Goal: Information Seeking & Learning: Learn about a topic

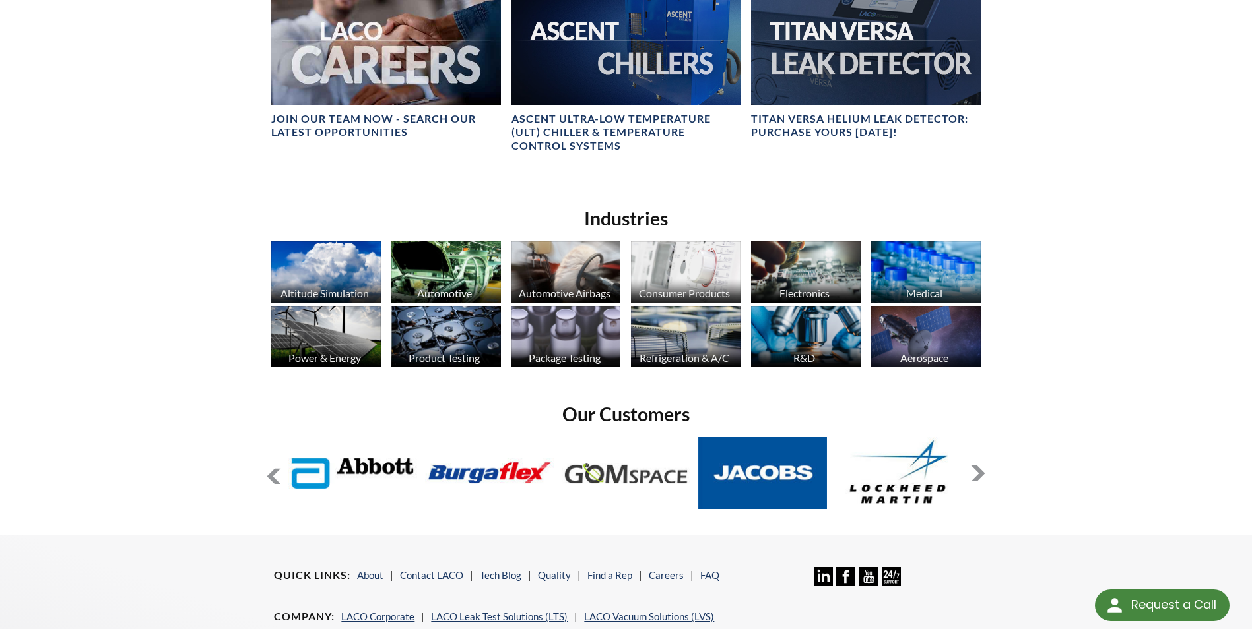
scroll to position [858, 0]
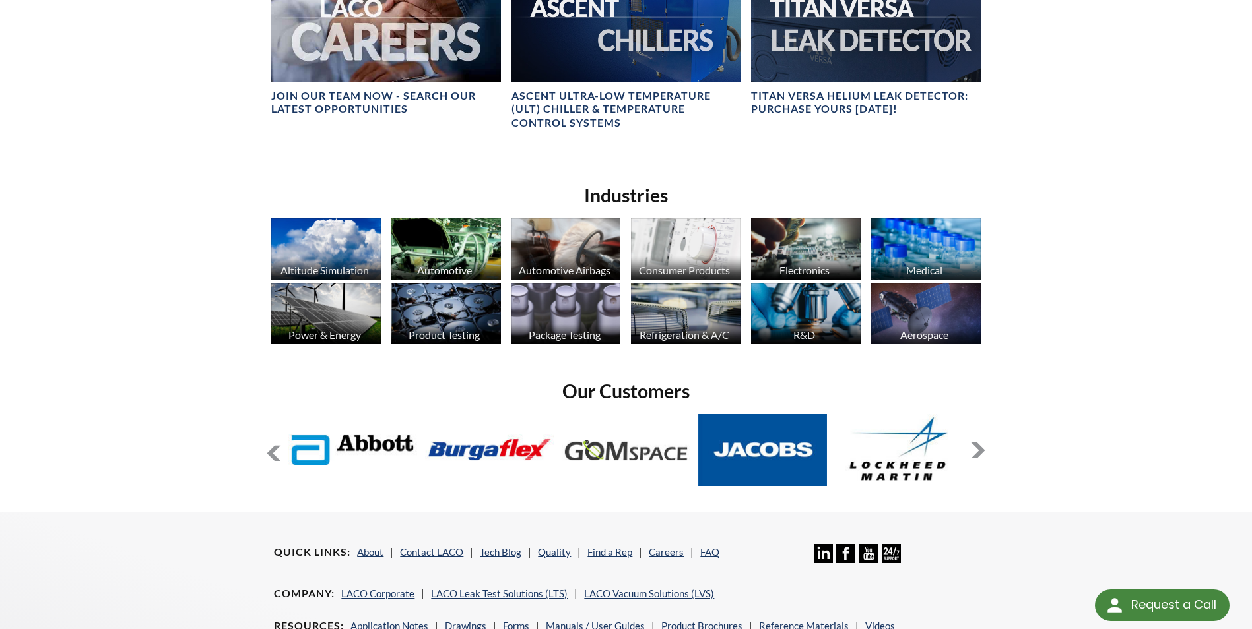
click at [916, 301] on img at bounding box center [926, 313] width 110 height 61
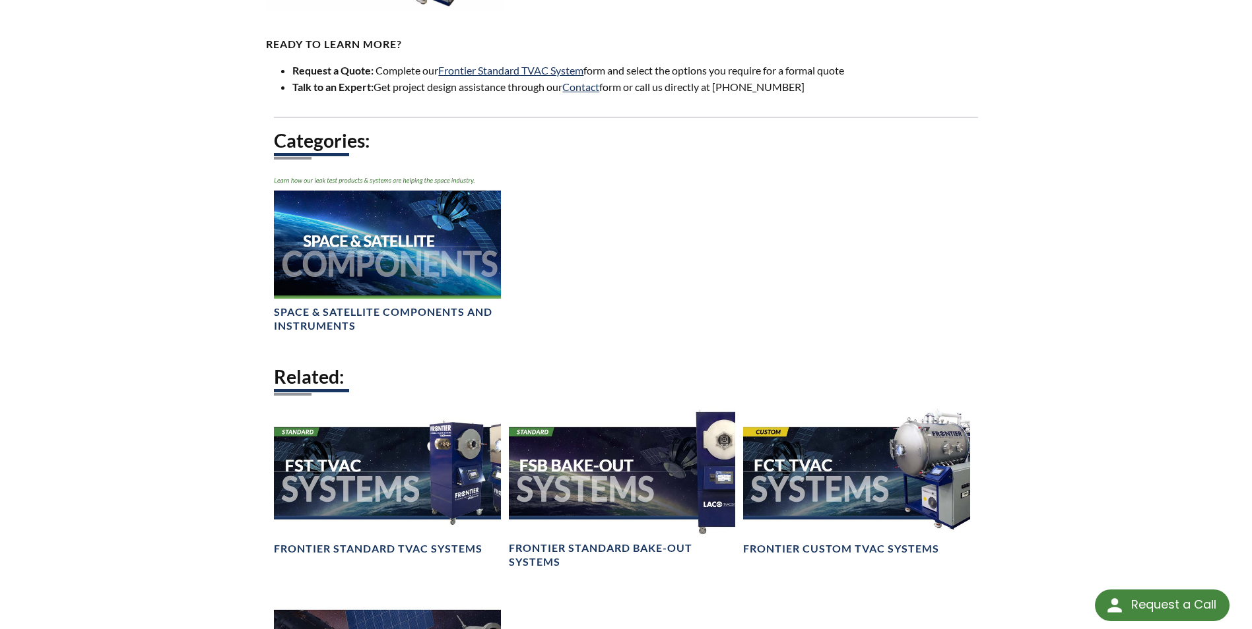
scroll to position [1056, 0]
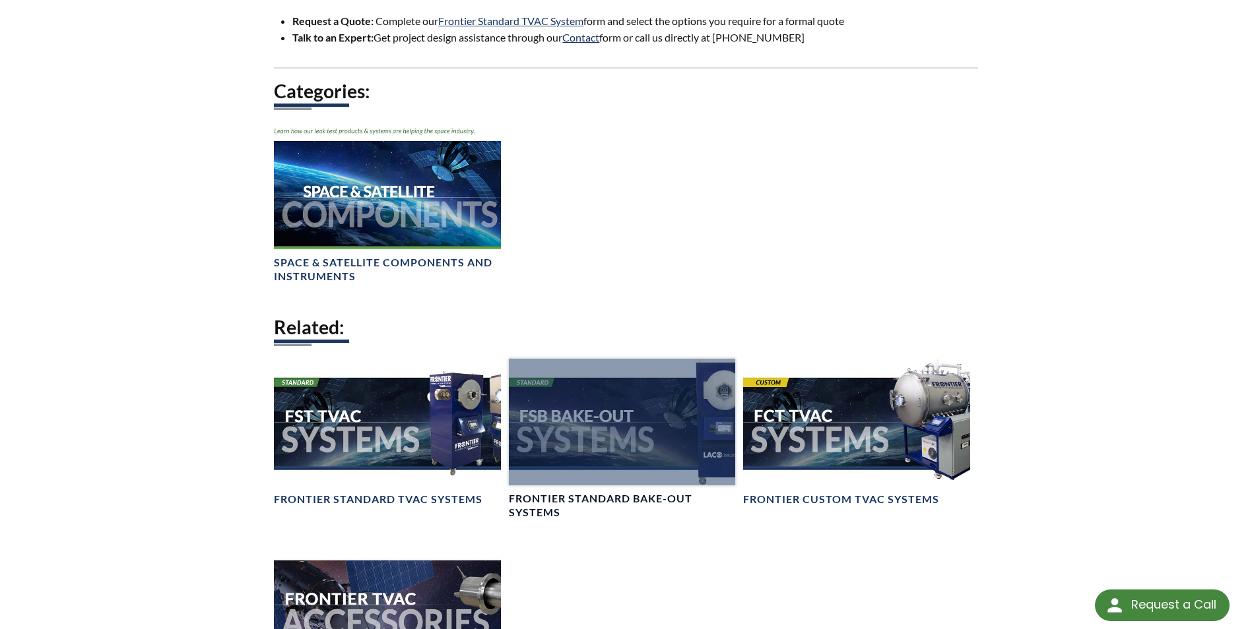
click at [570, 433] on div at bounding box center [622, 422] width 226 height 127
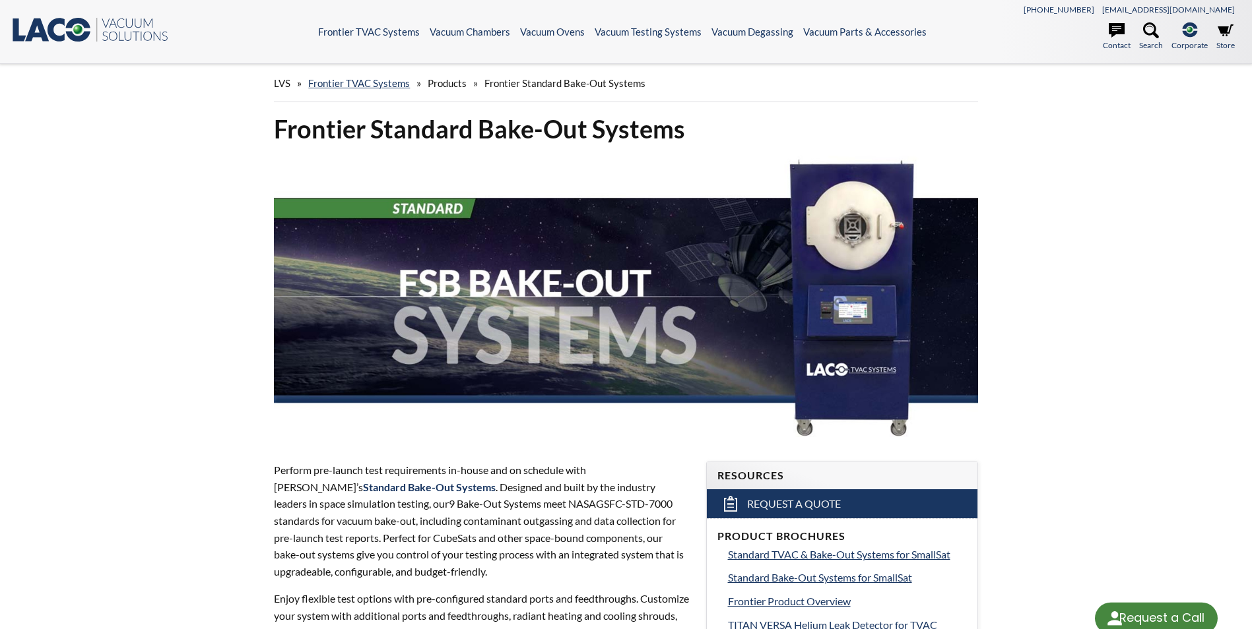
select select "Language Translate Widget"
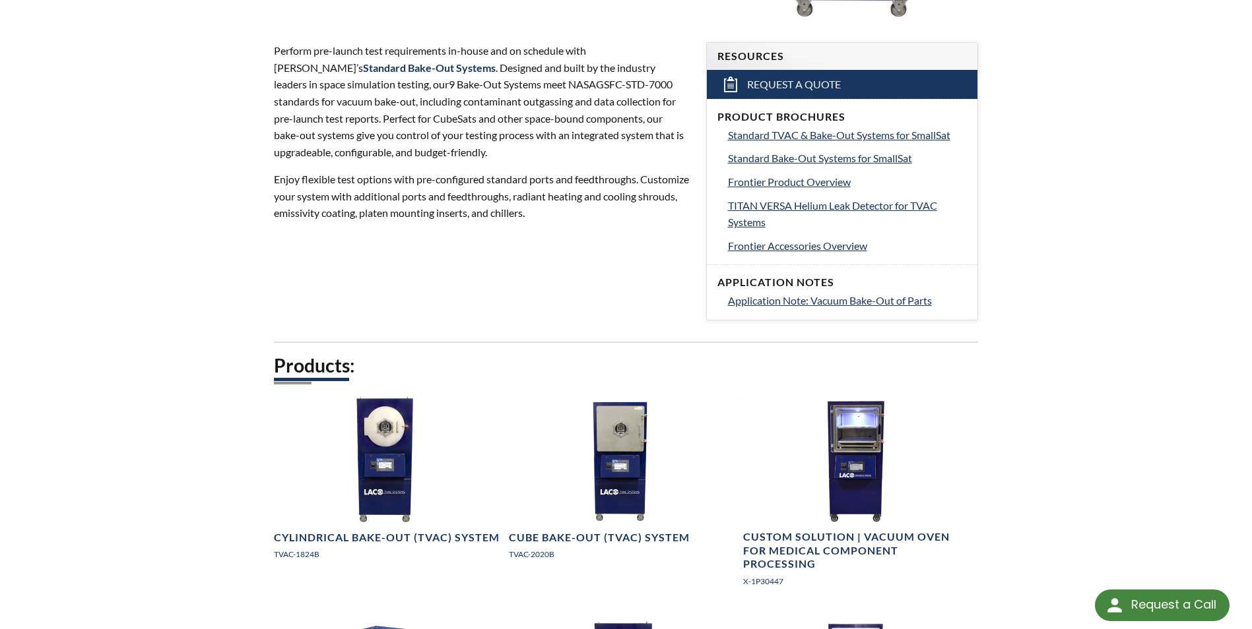
scroll to position [462, 0]
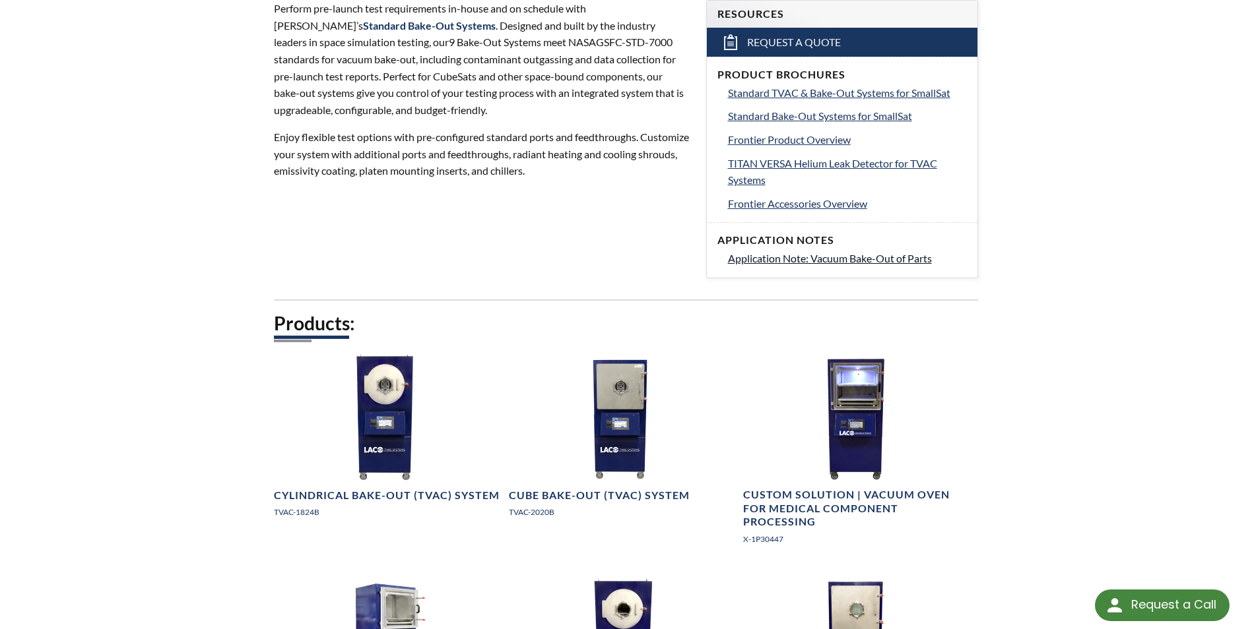
click at [783, 257] on span "Application Note: Vacuum Bake-Out of Parts" at bounding box center [830, 258] width 204 height 13
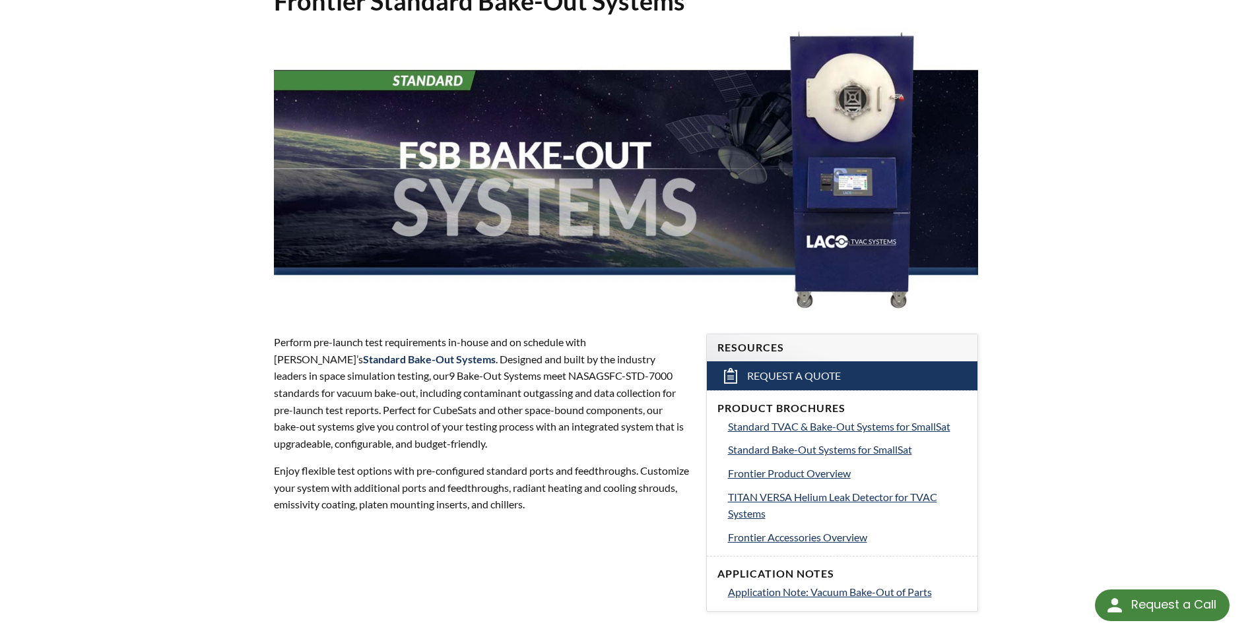
scroll to position [132, 0]
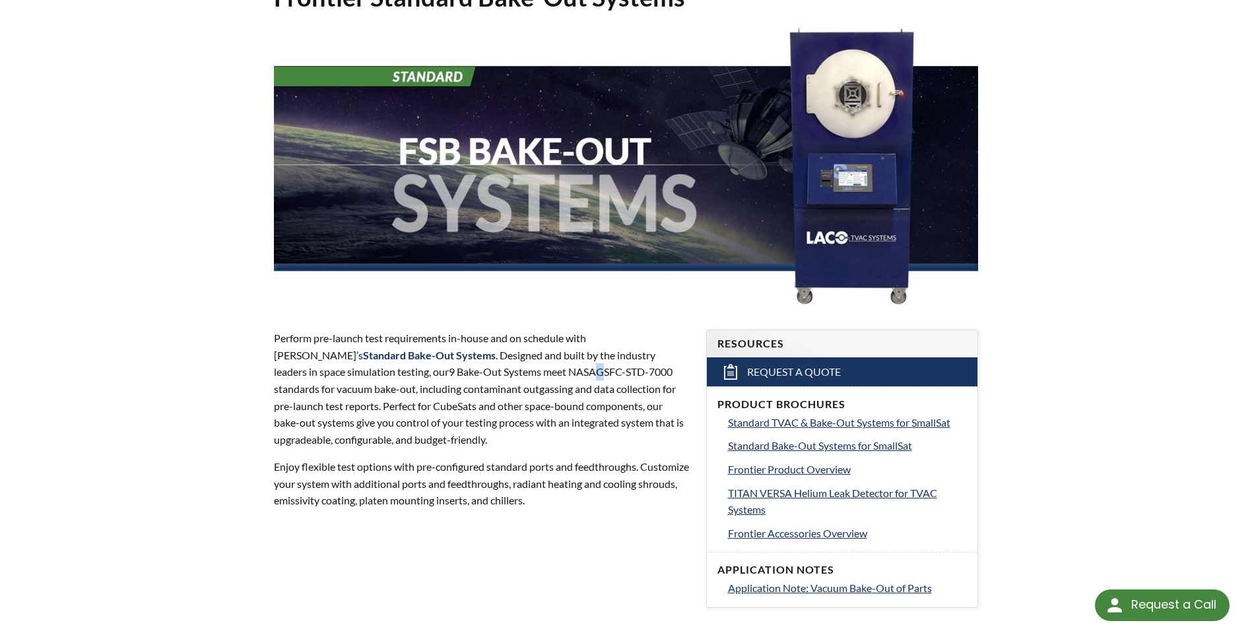
click at [441, 378] on p "Perform pre-launch test requirements in-house and on schedule with LACO’s Stand…" at bounding box center [482, 389] width 416 height 118
drag, startPoint x: 441, startPoint y: 378, endPoint x: 416, endPoint y: 373, distance: 25.6
click at [416, 373] on p "Perform pre-launch test requirements in-house and on schedule with LACO’s Stand…" at bounding box center [482, 389] width 416 height 118
drag, startPoint x: 411, startPoint y: 370, endPoint x: 514, endPoint y: 380, distance: 103.4
click at [514, 380] on p "Perform pre-launch test requirements in-house and on schedule with LACO’s Stand…" at bounding box center [482, 389] width 416 height 118
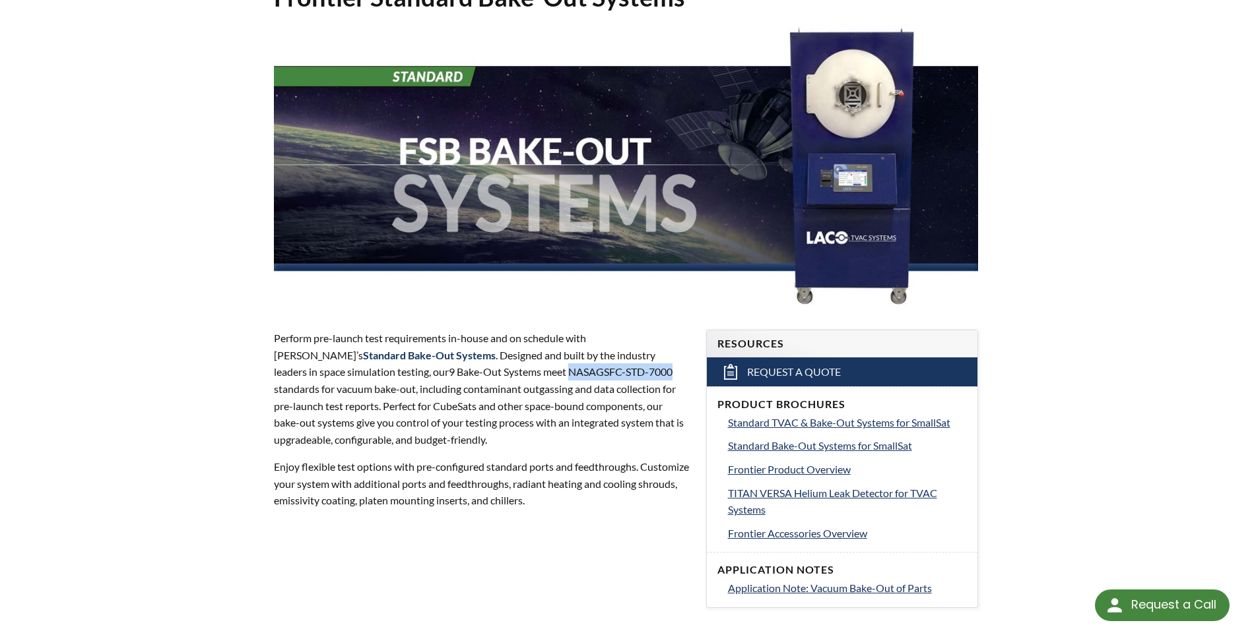
drag, startPoint x: 514, startPoint y: 380, endPoint x: 495, endPoint y: 380, distance: 19.1
copy p "NASAGSFC-STD-7000"
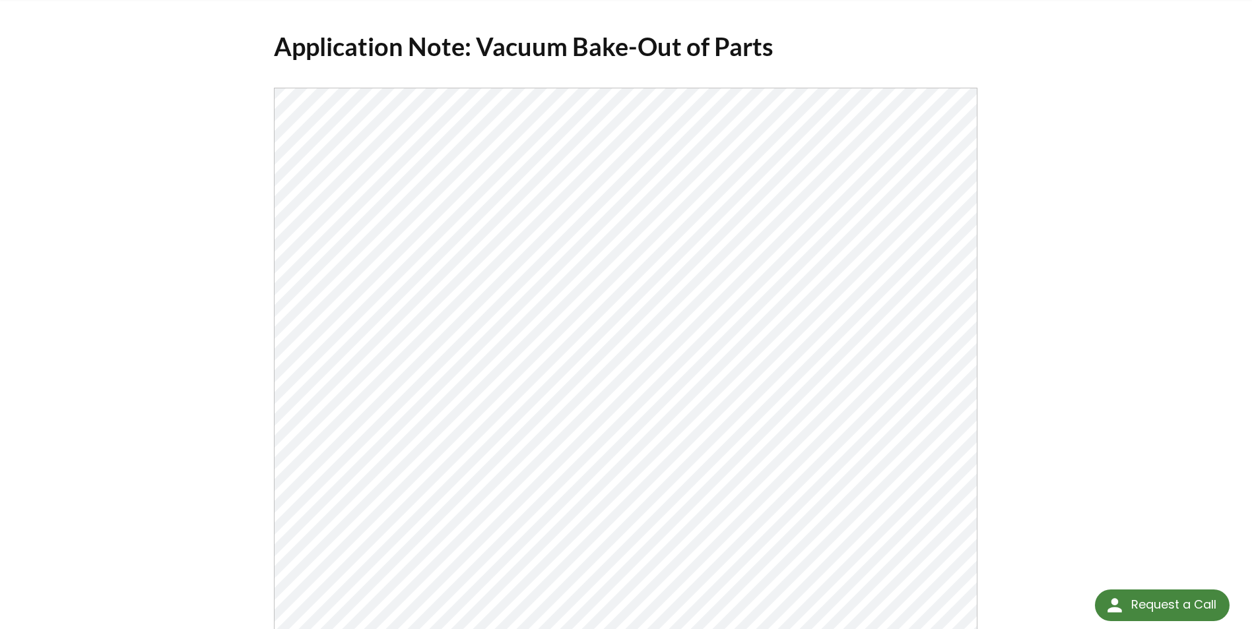
scroll to position [132, 0]
